Goal: Information Seeking & Learning: Find specific fact

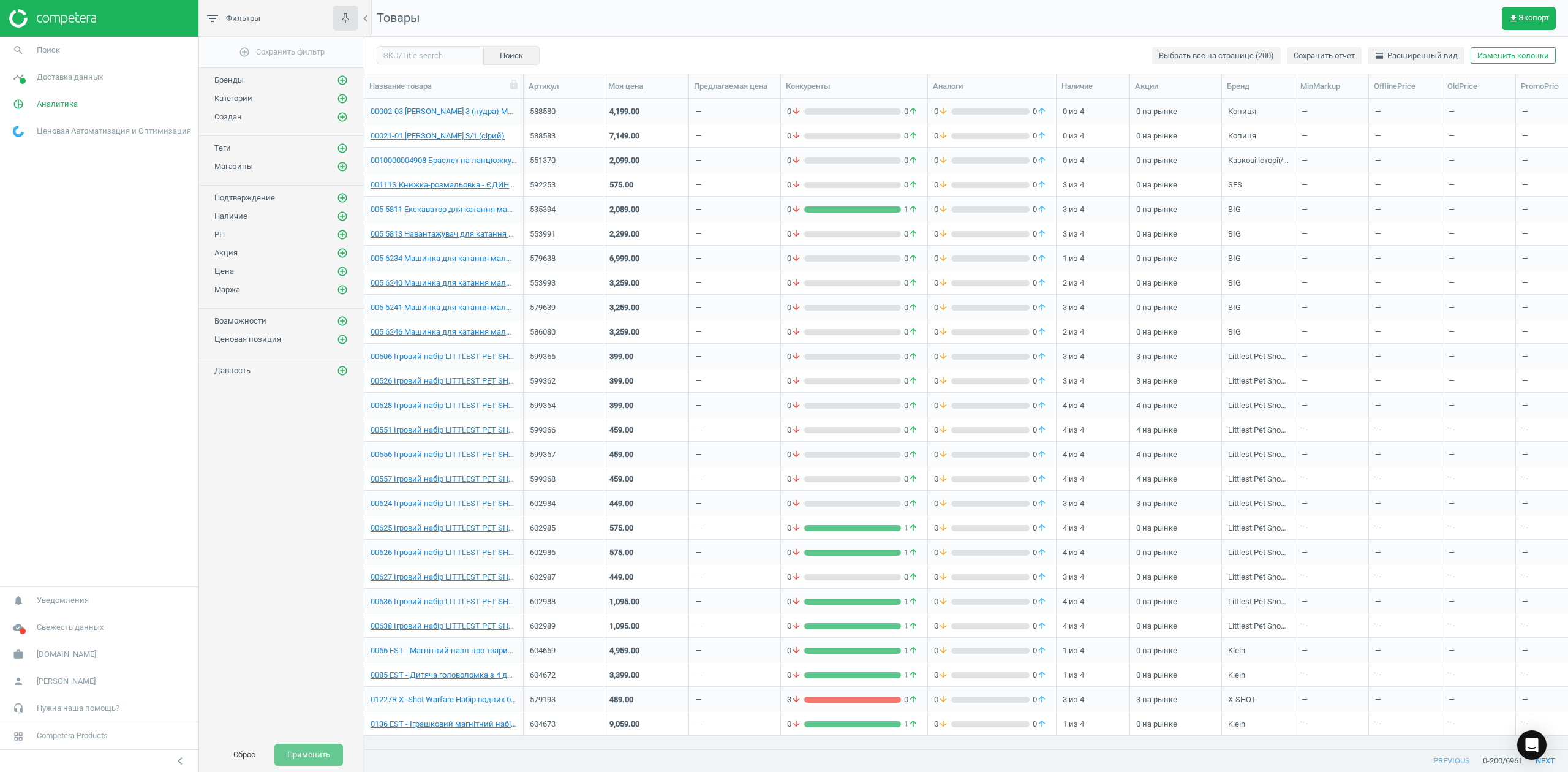
scroll to position [625, 1191]
click at [1519, 15] on span "get_app Экспорт" at bounding box center [1527, 18] width 41 height 9
click at [1407, 69] on button "insert_drive_file Короткий отчет (Excel)" at bounding box center [1448, 70] width 213 height 24
click at [47, 99] on span "Аналитика" at bounding box center [57, 105] width 41 height 11
click at [442, 55] on input "text" at bounding box center [431, 55] width 107 height 18
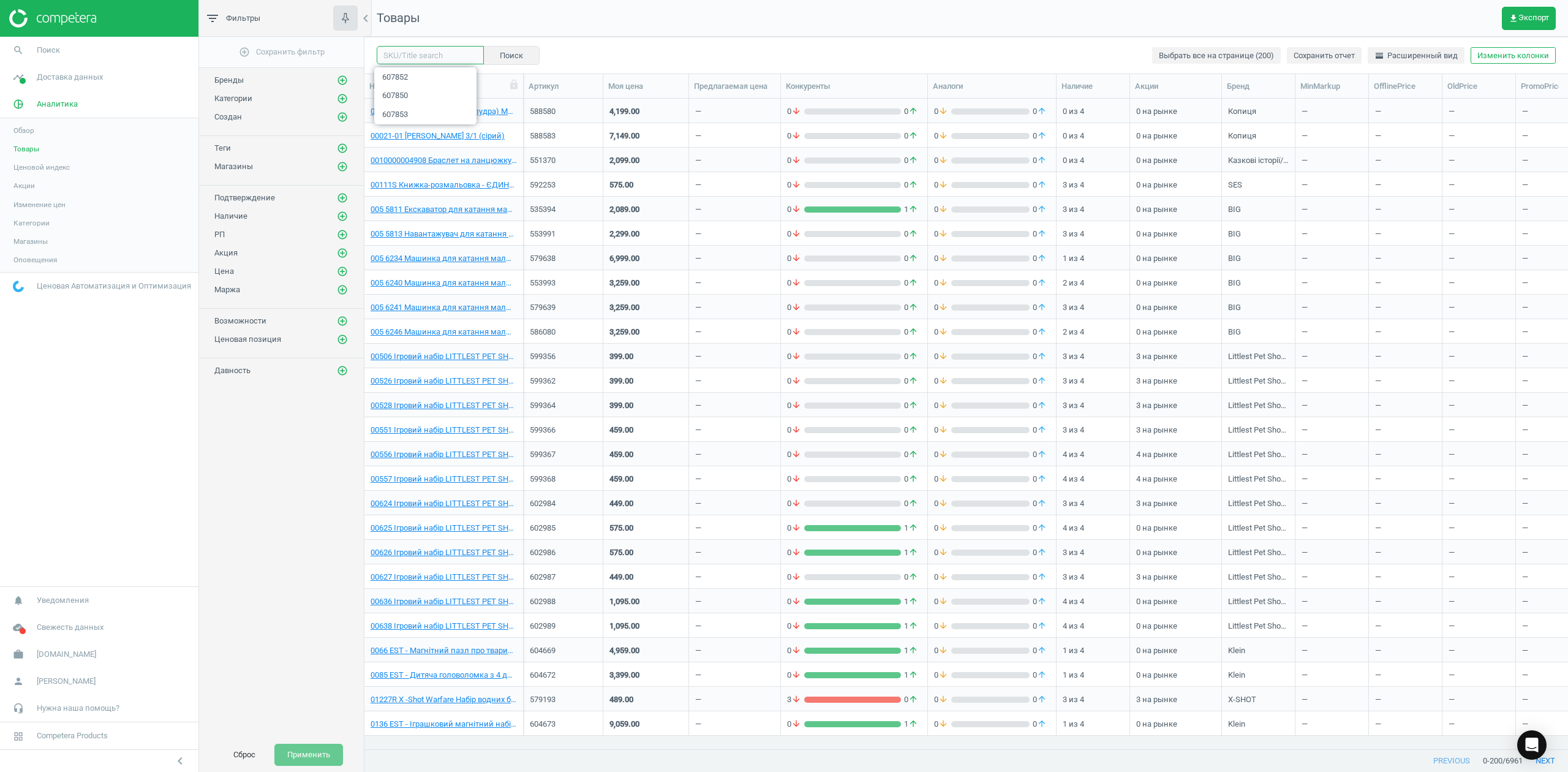
paste input "603533"
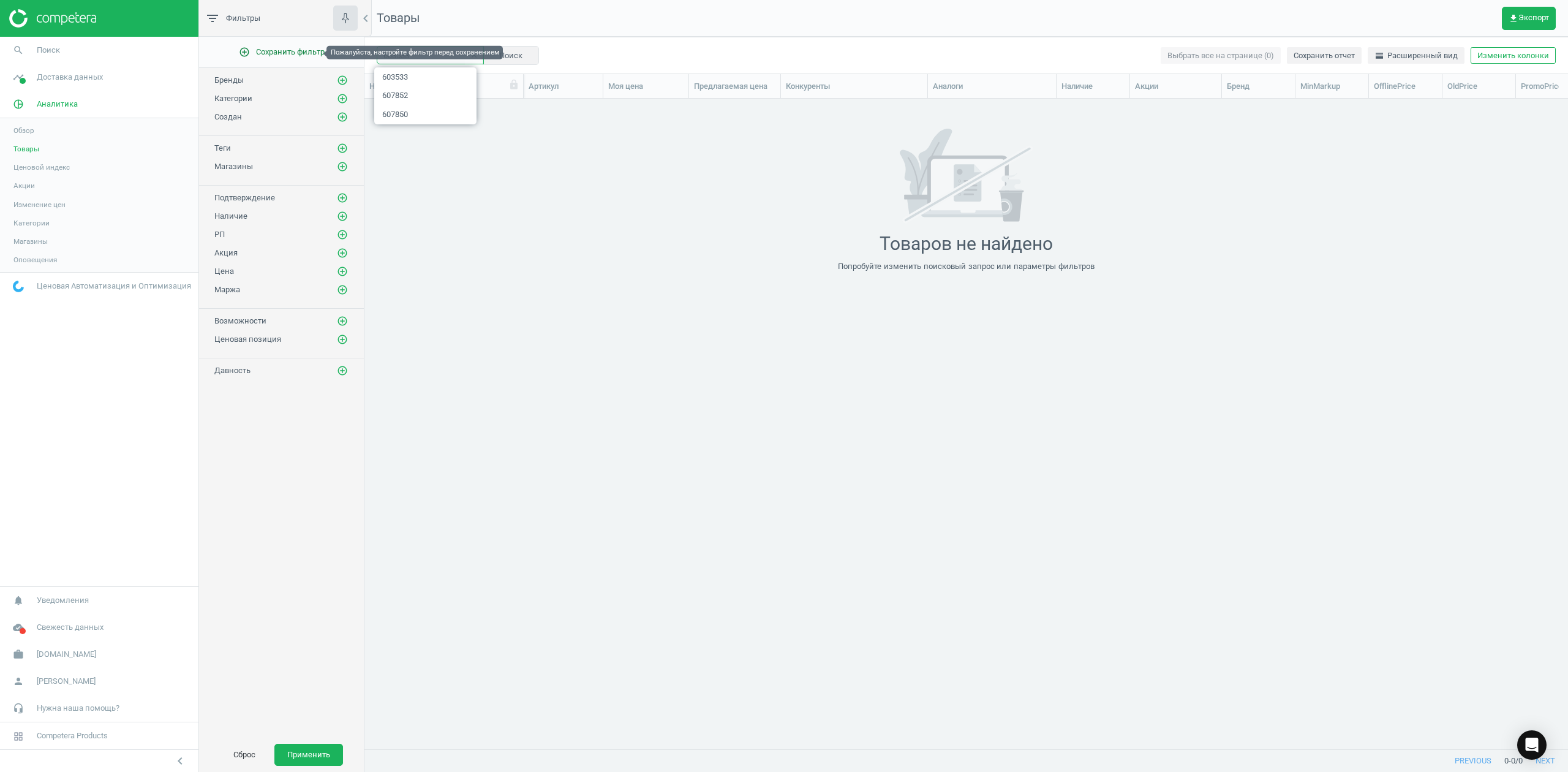
drag, startPoint x: 417, startPoint y: 50, endPoint x: 286, endPoint y: 52, distance: 131.0
click at [286, 52] on div "filter_list Фильтры chevron_left add_circle_outline Сохранить фильтр Бренды add…" at bounding box center [883, 386] width 1368 height 772
paste input "592326"
type input "592326"
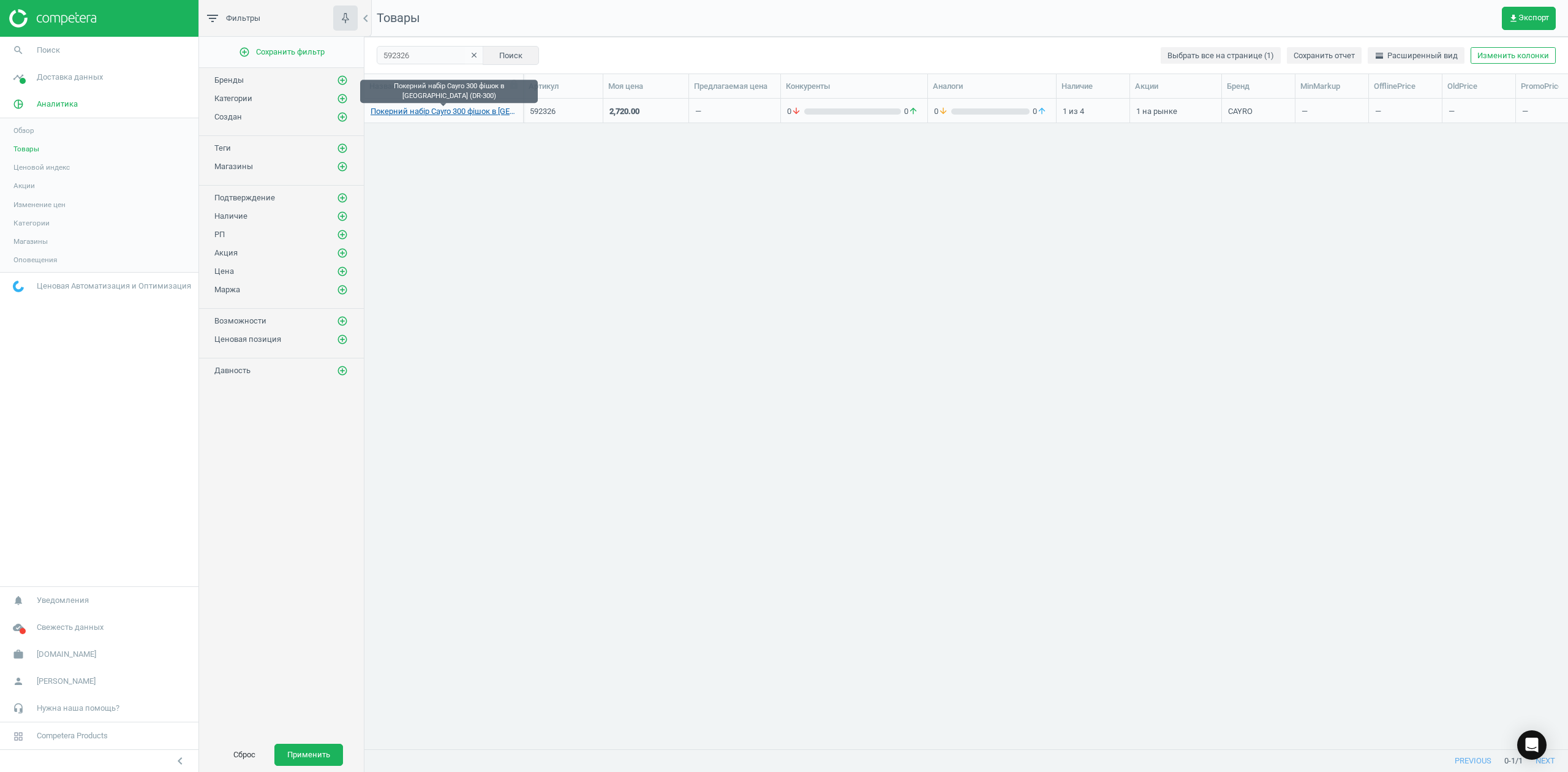
click at [465, 110] on link "Покерний набір Cayro 300 фішок в [GEOGRAPHIC_DATA] (DR-300)" at bounding box center [443, 111] width 146 height 11
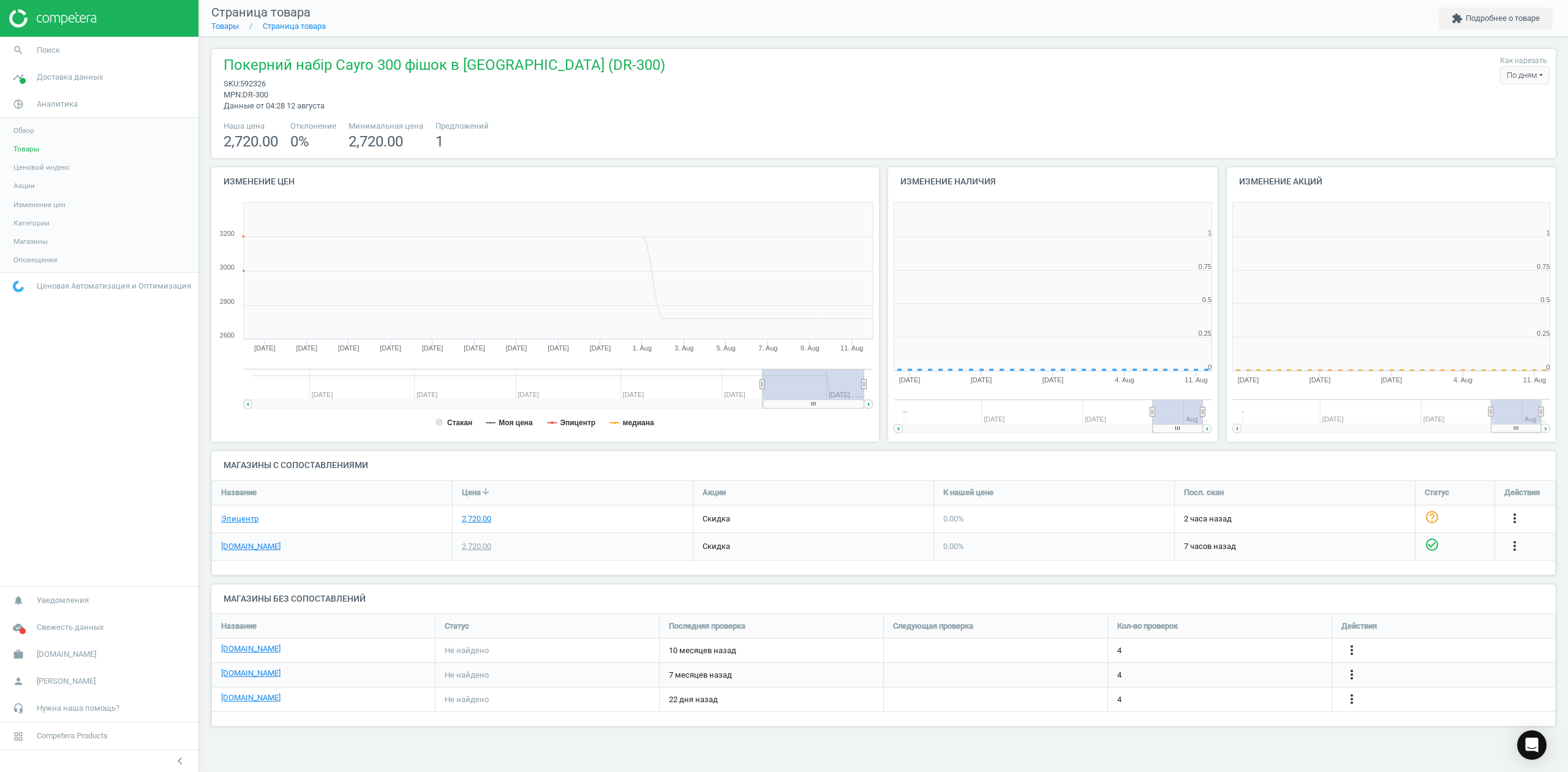
scroll to position [271, 354]
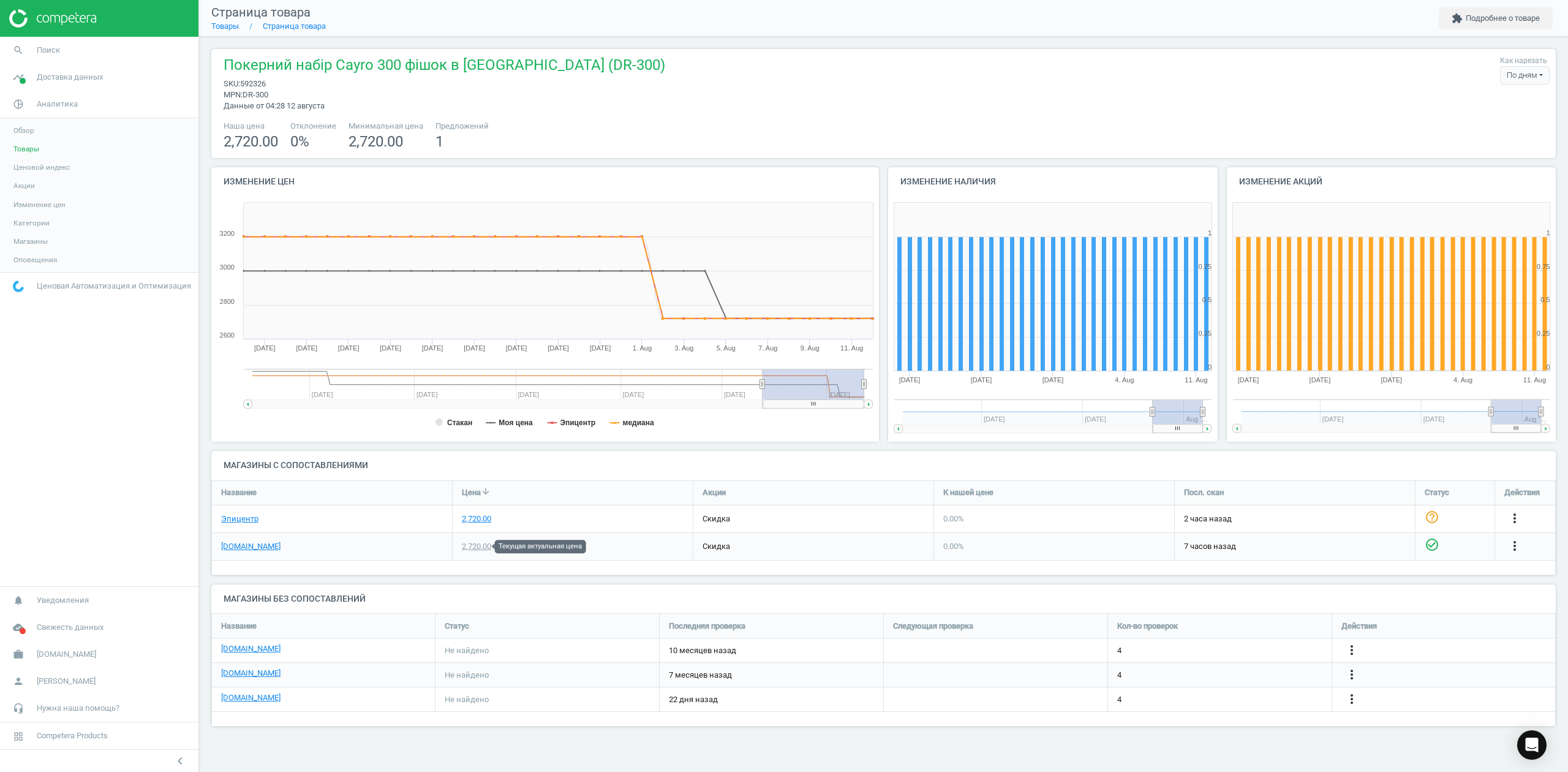
click at [475, 545] on div "2,720.00" at bounding box center [476, 547] width 29 height 11
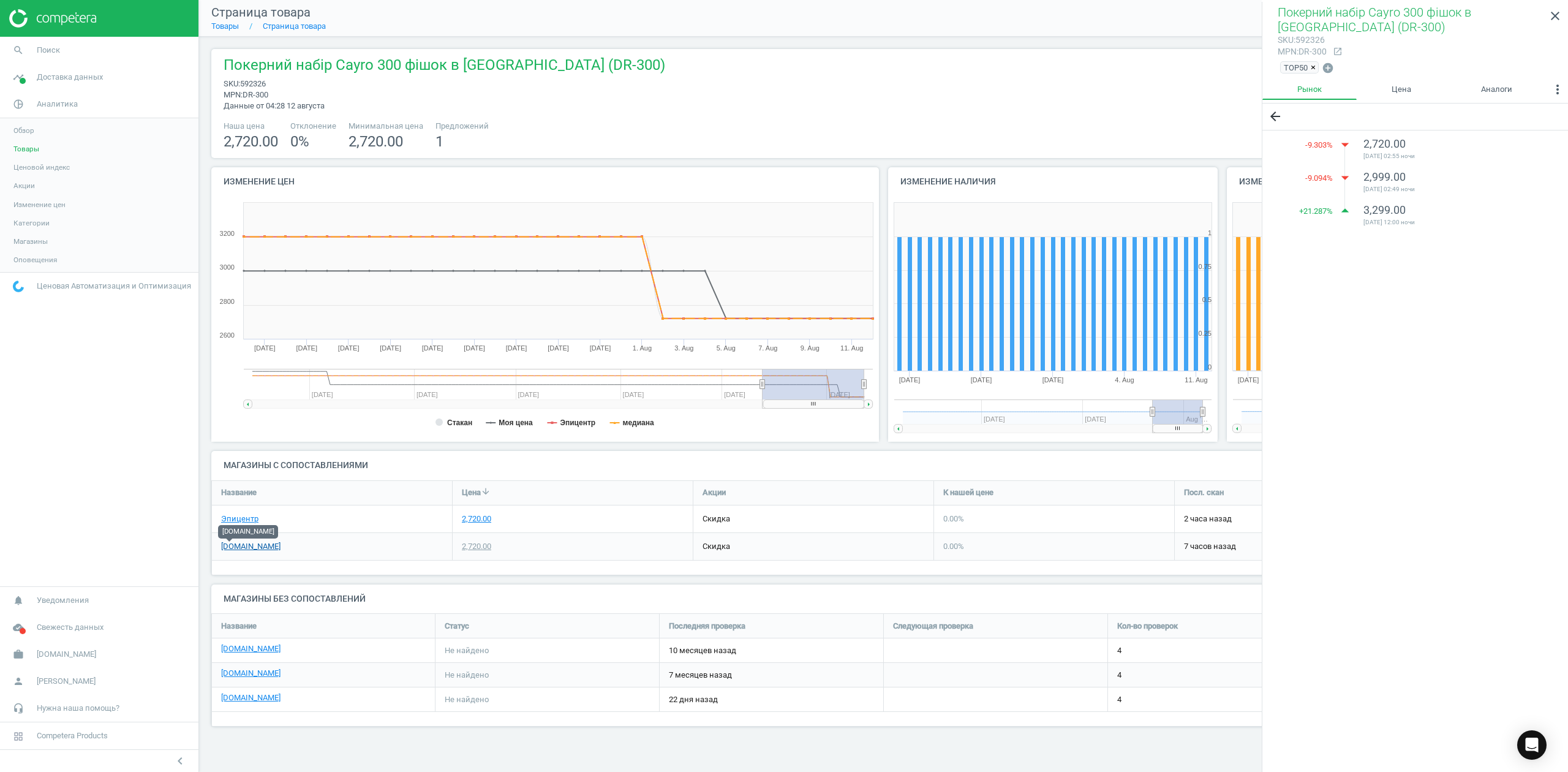
click at [232, 545] on link "[DOMAIN_NAME]" at bounding box center [251, 547] width 59 height 11
click at [466, 520] on div "2,720.00" at bounding box center [476, 519] width 29 height 11
click at [224, 519] on link "Эпицентр" at bounding box center [240, 519] width 38 height 11
